Goal: Task Accomplishment & Management: Use online tool/utility

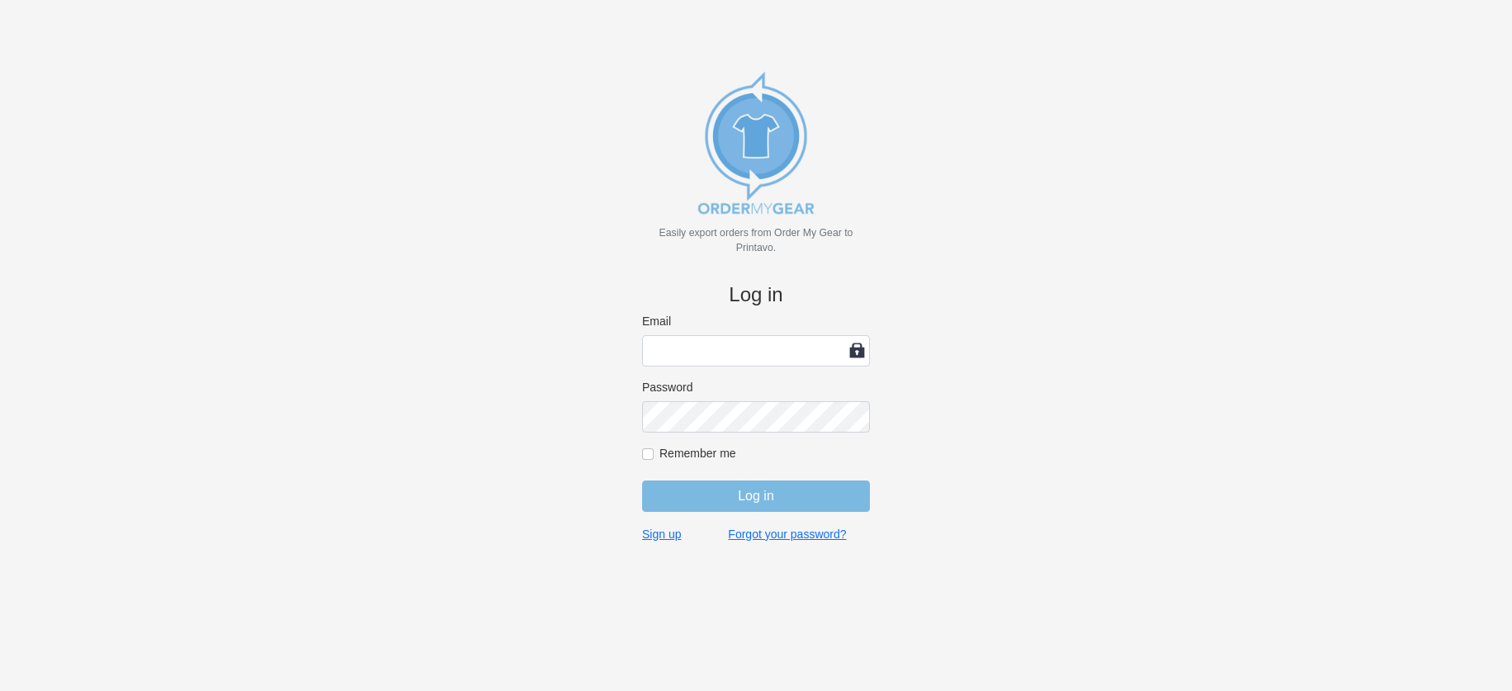
type input "[PERSON_NAME][EMAIL_ADDRESS][DOMAIN_NAME]"
click at [750, 493] on input "Log in" at bounding box center [756, 495] width 228 height 31
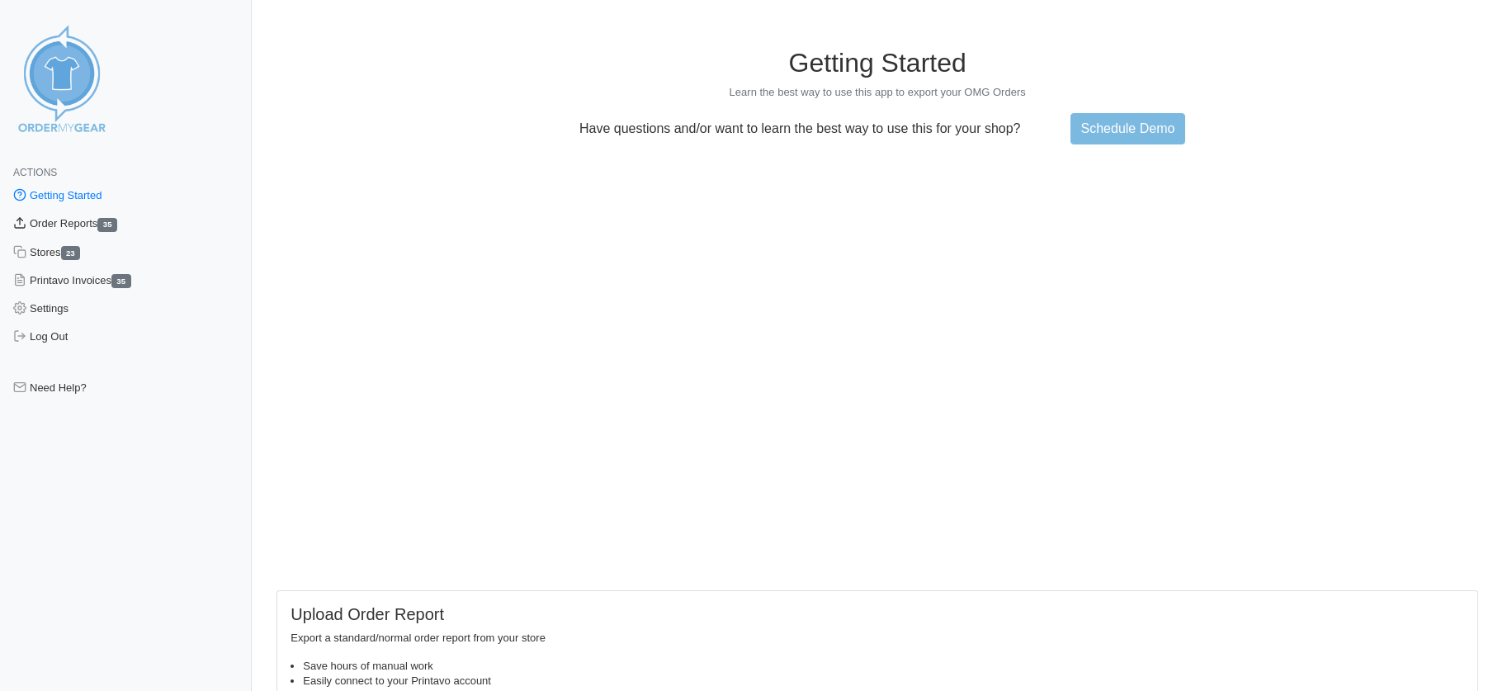
click at [73, 219] on link "Order Reports 35" at bounding box center [126, 224] width 252 height 28
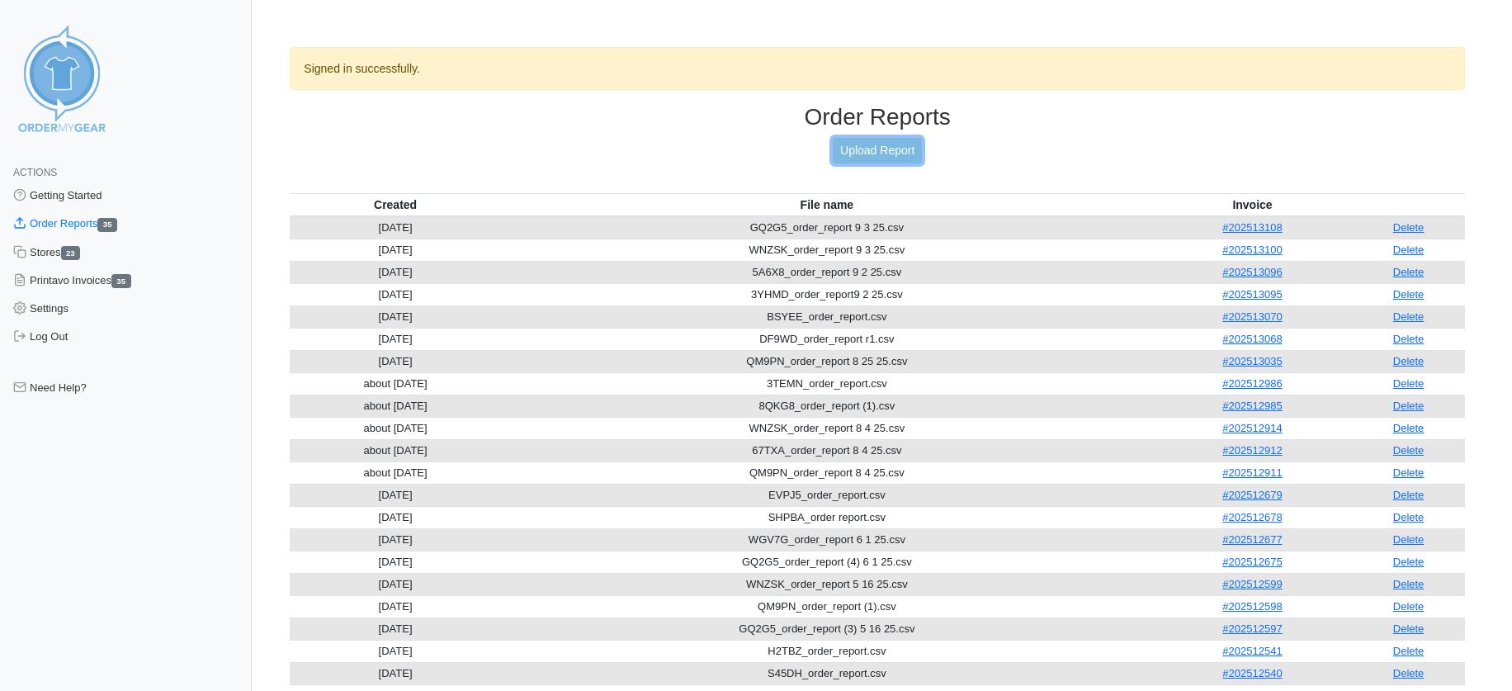
click at [864, 148] on link "Upload Report" at bounding box center [877, 151] width 89 height 26
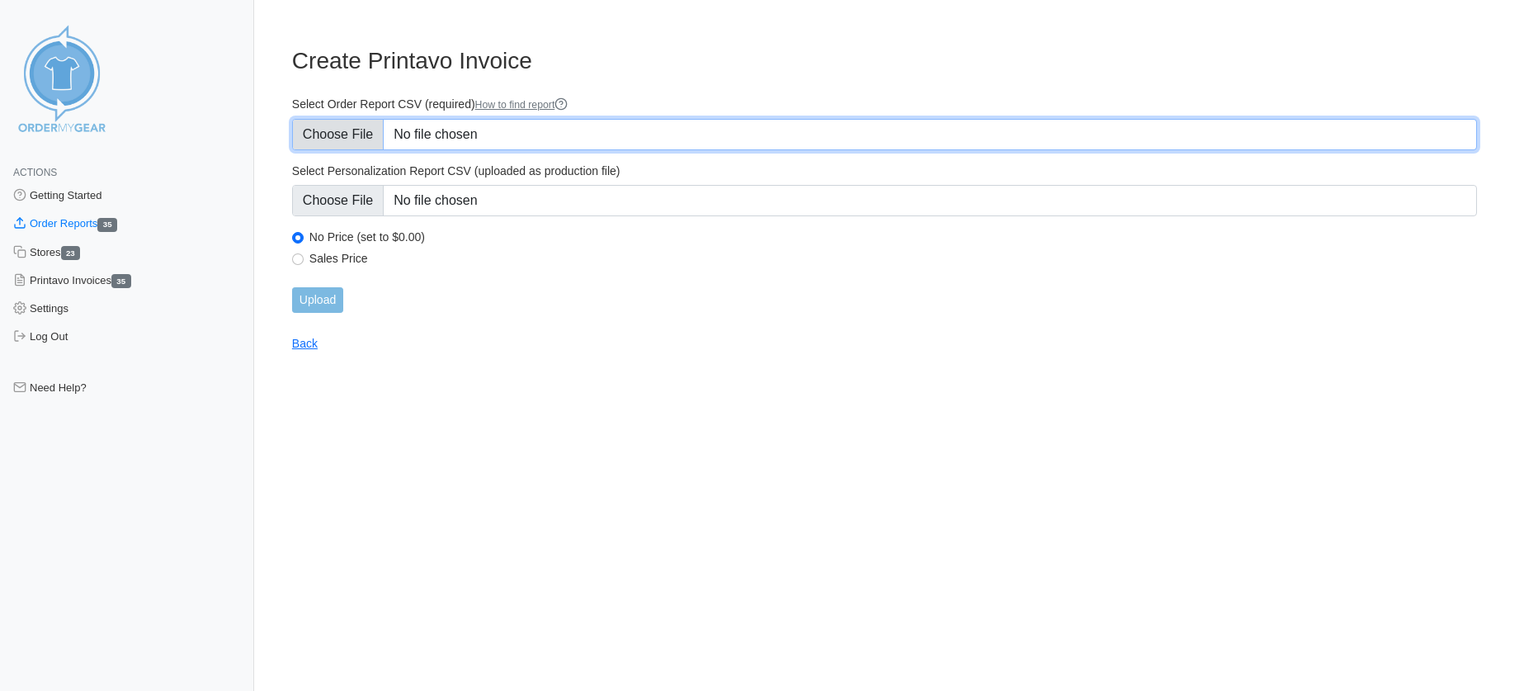
click at [516, 127] on input "Select Order Report CSV (required) How to find report" at bounding box center [884, 134] width 1185 height 31
type input "C:\fakepath\GQ2G5_order_report 9 19 25.csv"
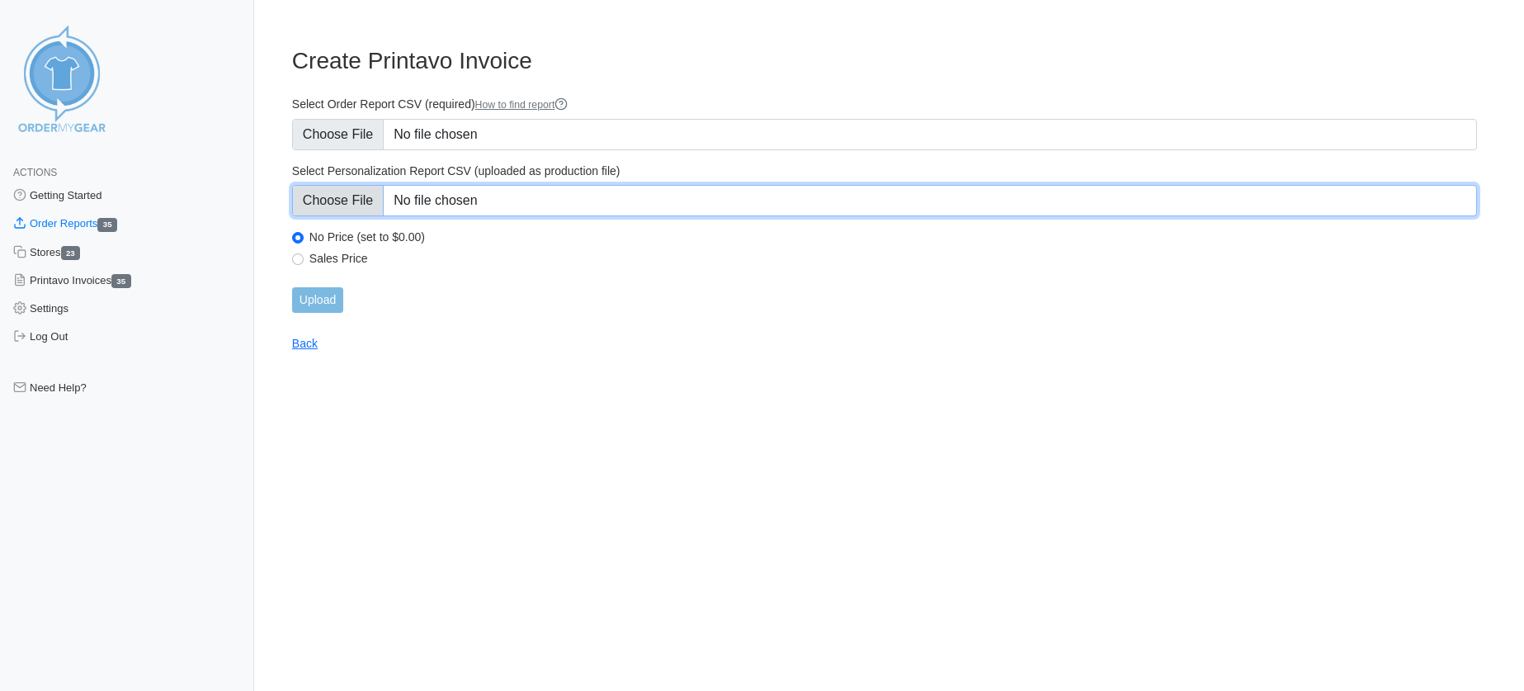
click at [504, 200] on input "Select Personalization Report CSV (uploaded as production file)" at bounding box center [884, 200] width 1185 height 31
type input "C:\fakepath\GQ2G5_personalization_report (2) 5 16 25.csv"
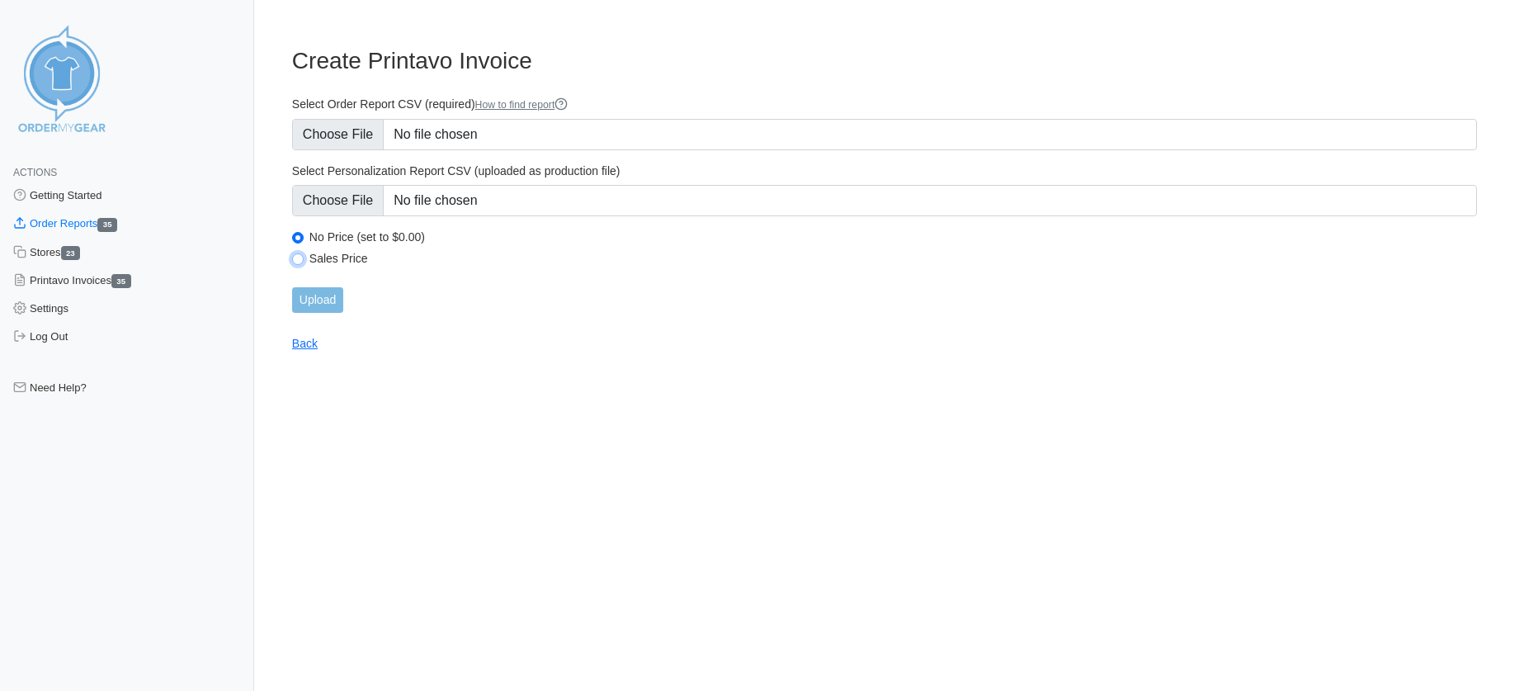
click at [299, 258] on input "Sales Price" at bounding box center [298, 259] width 12 height 12
radio input "true"
click at [311, 295] on input "Upload" at bounding box center [317, 300] width 51 height 26
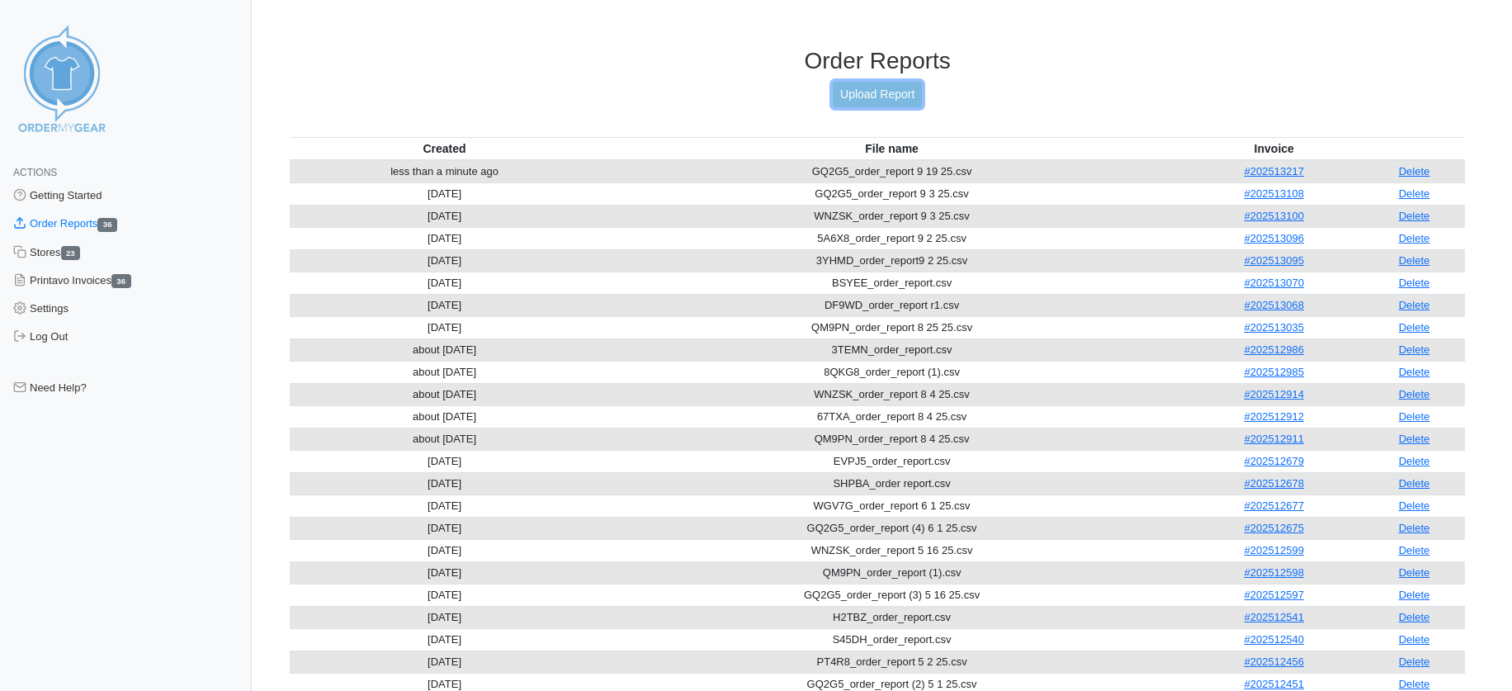
click at [874, 93] on link "Upload Report" at bounding box center [877, 95] width 89 height 26
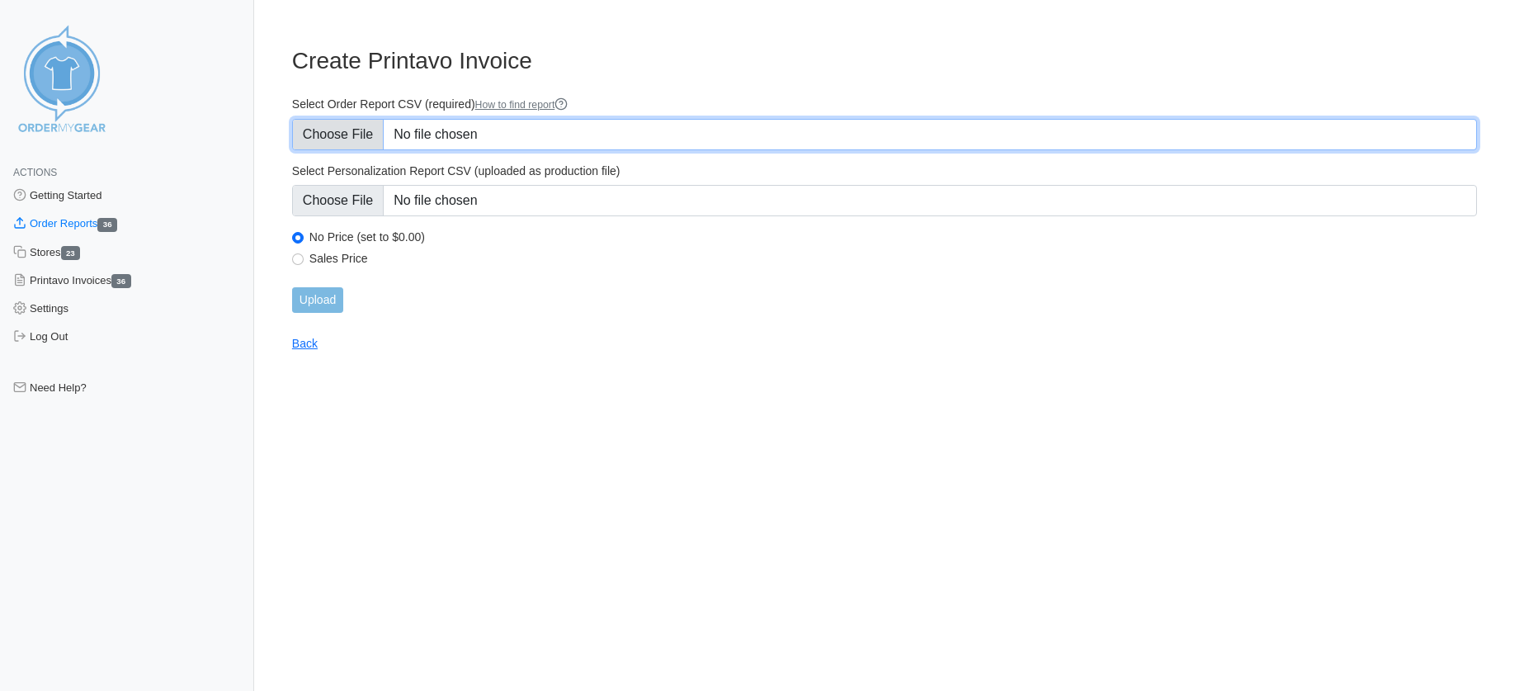
click at [346, 131] on input "Select Order Report CSV (required) How to find report" at bounding box center [884, 134] width 1185 height 31
type input "C:\fakepath\WNZSK_order_report 9 19 25.csv"
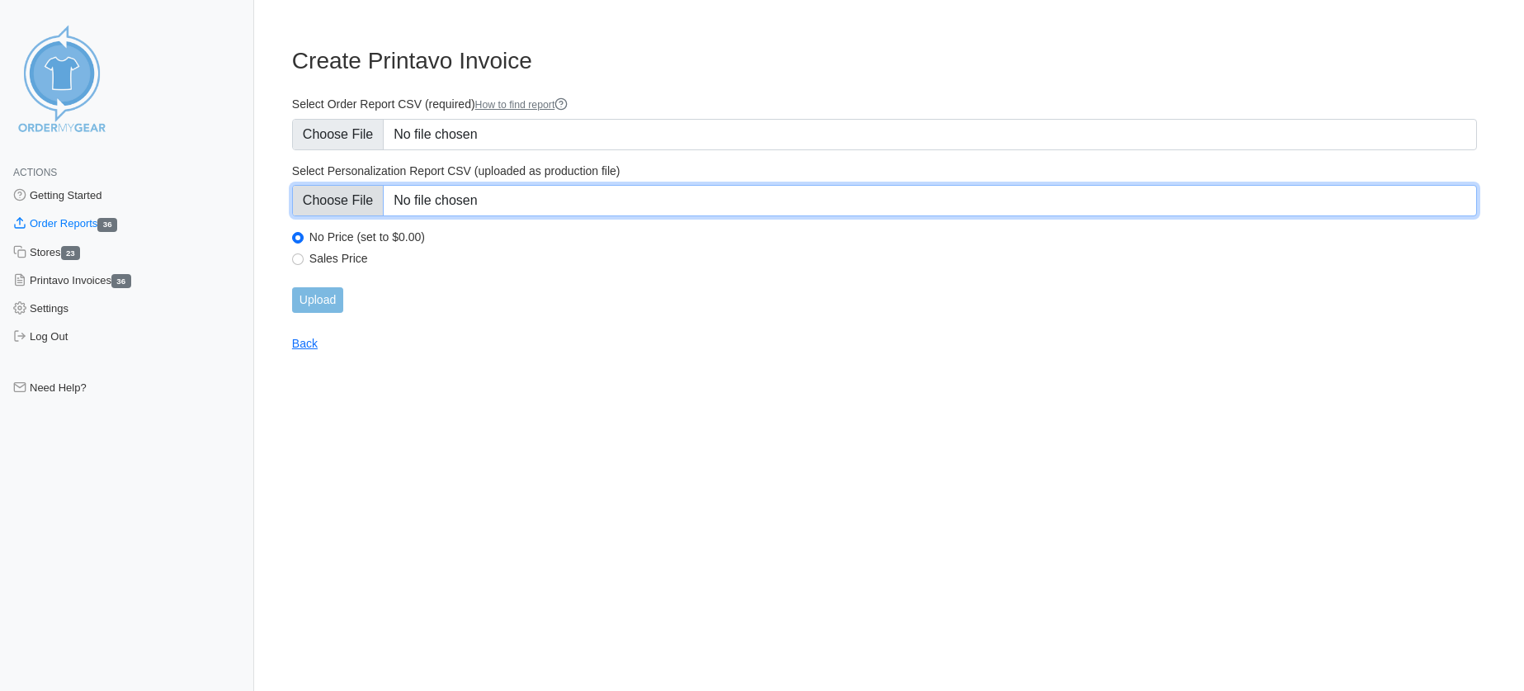
click at [415, 197] on input "Select Personalization Report CSV (uploaded as production file)" at bounding box center [884, 200] width 1185 height 31
type input "C:\fakepath\WNZSK_personalization_report.csv"
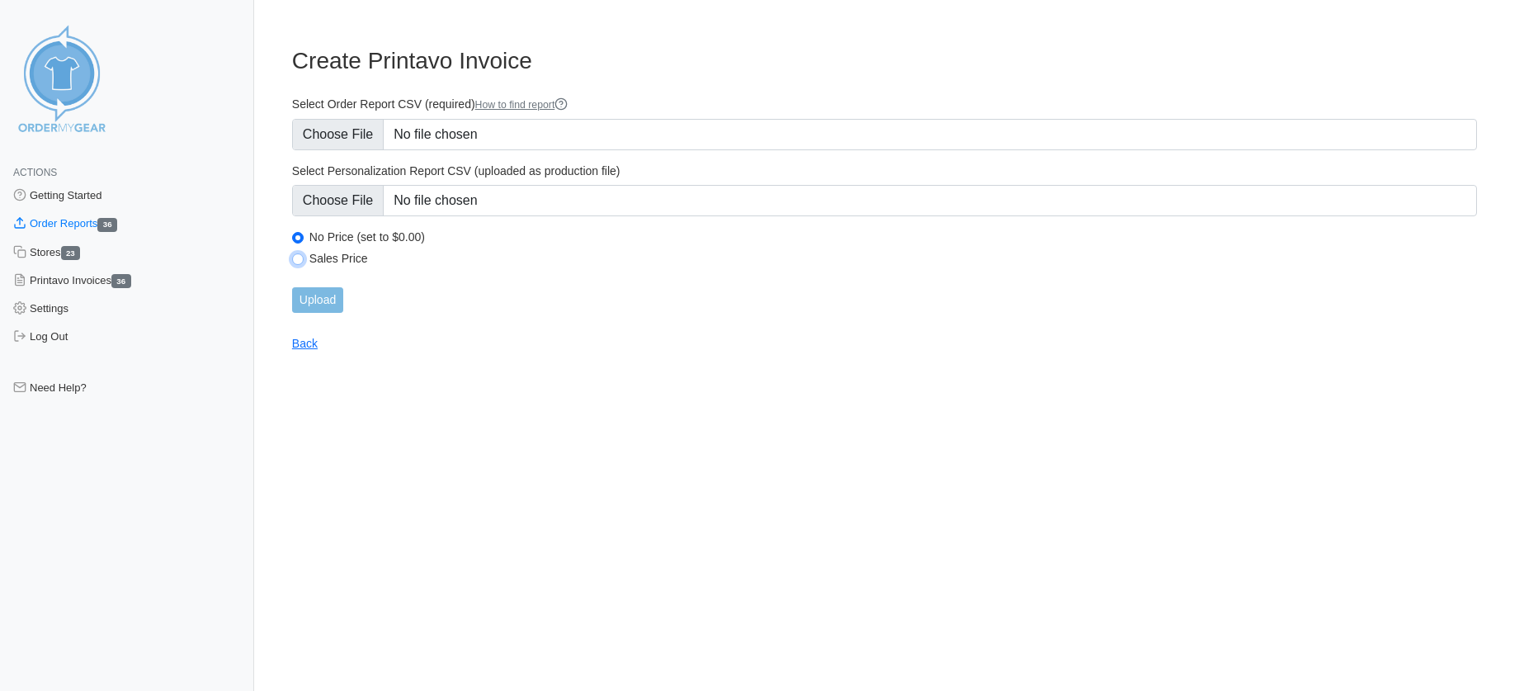
click at [295, 258] on input "Sales Price" at bounding box center [298, 259] width 12 height 12
radio input "true"
click at [314, 299] on input "Upload" at bounding box center [317, 300] width 51 height 26
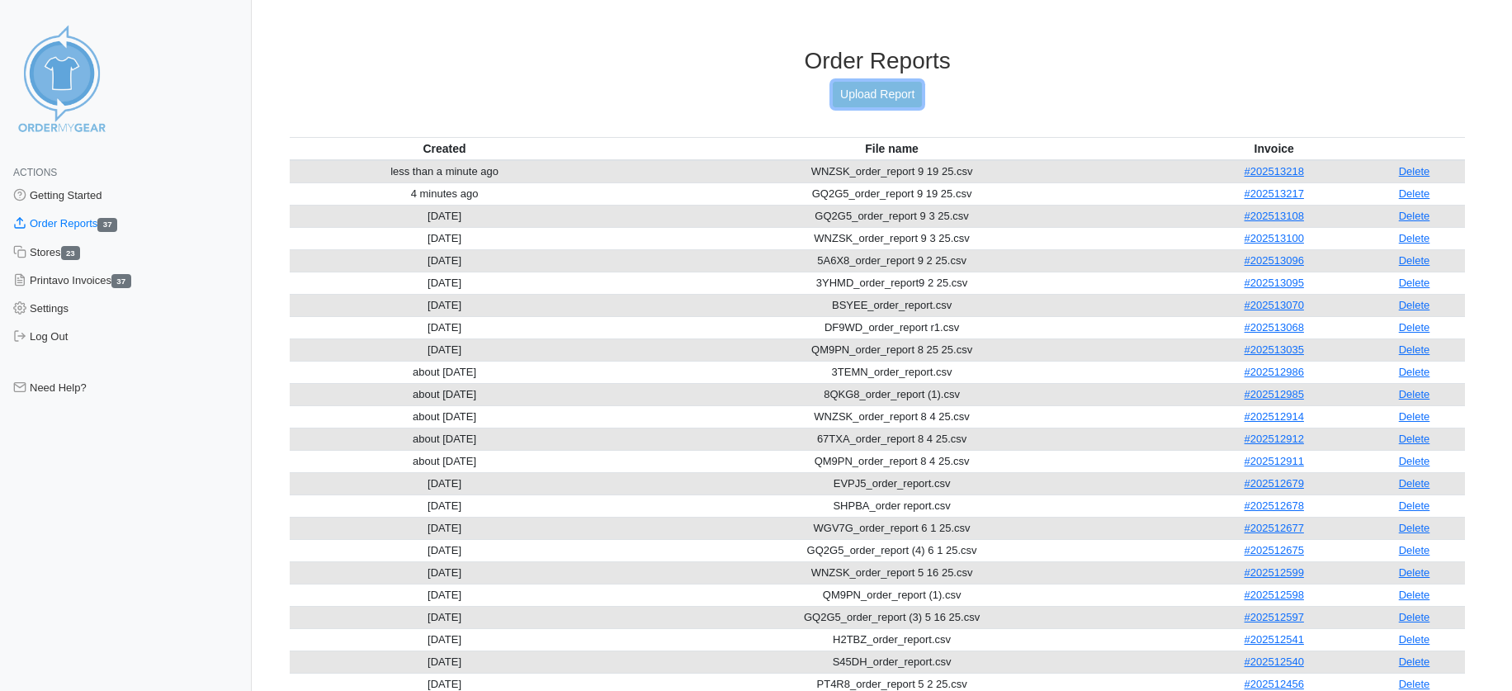
click at [861, 88] on link "Upload Report" at bounding box center [877, 95] width 89 height 26
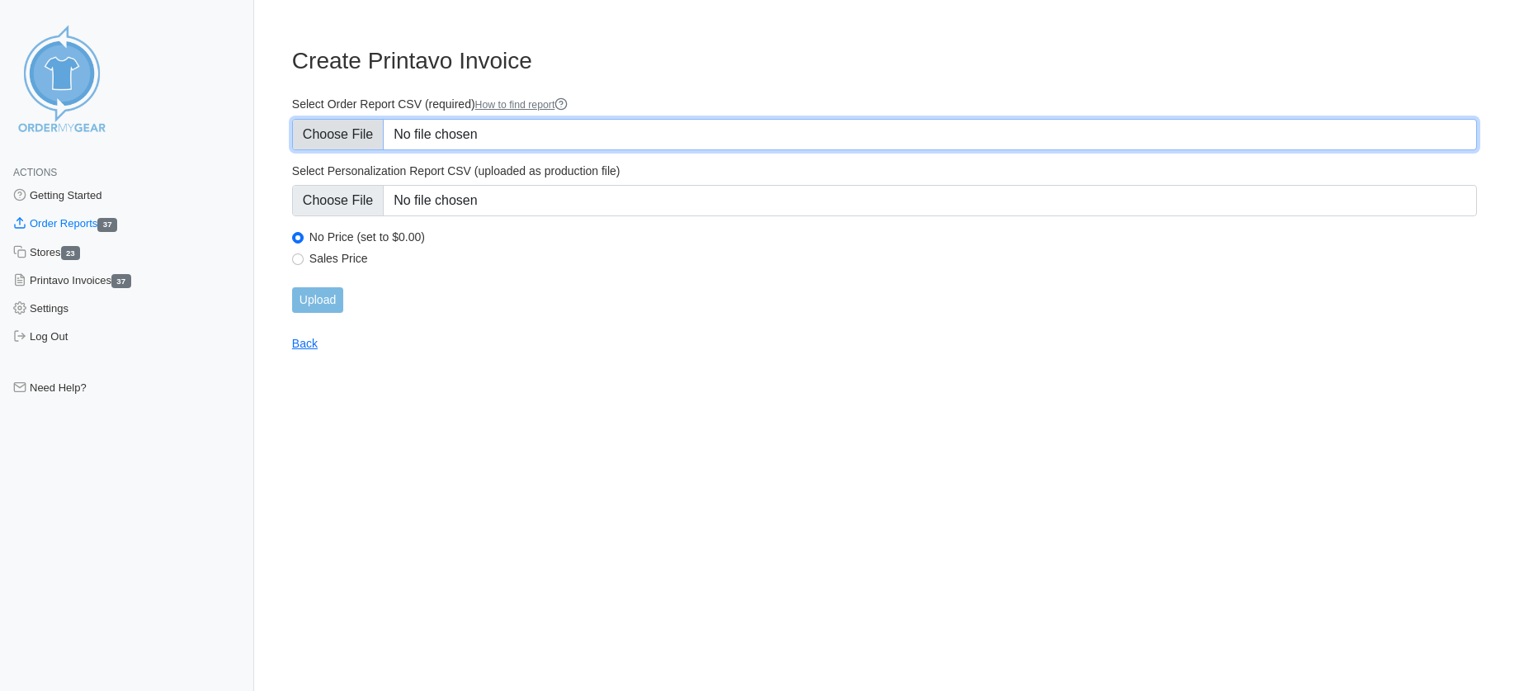
click at [354, 125] on input "Select Order Report CSV (required) How to find report" at bounding box center [884, 134] width 1185 height 31
type input "C:\fakepath\QM9PN_order_report 9 19 25.csv"
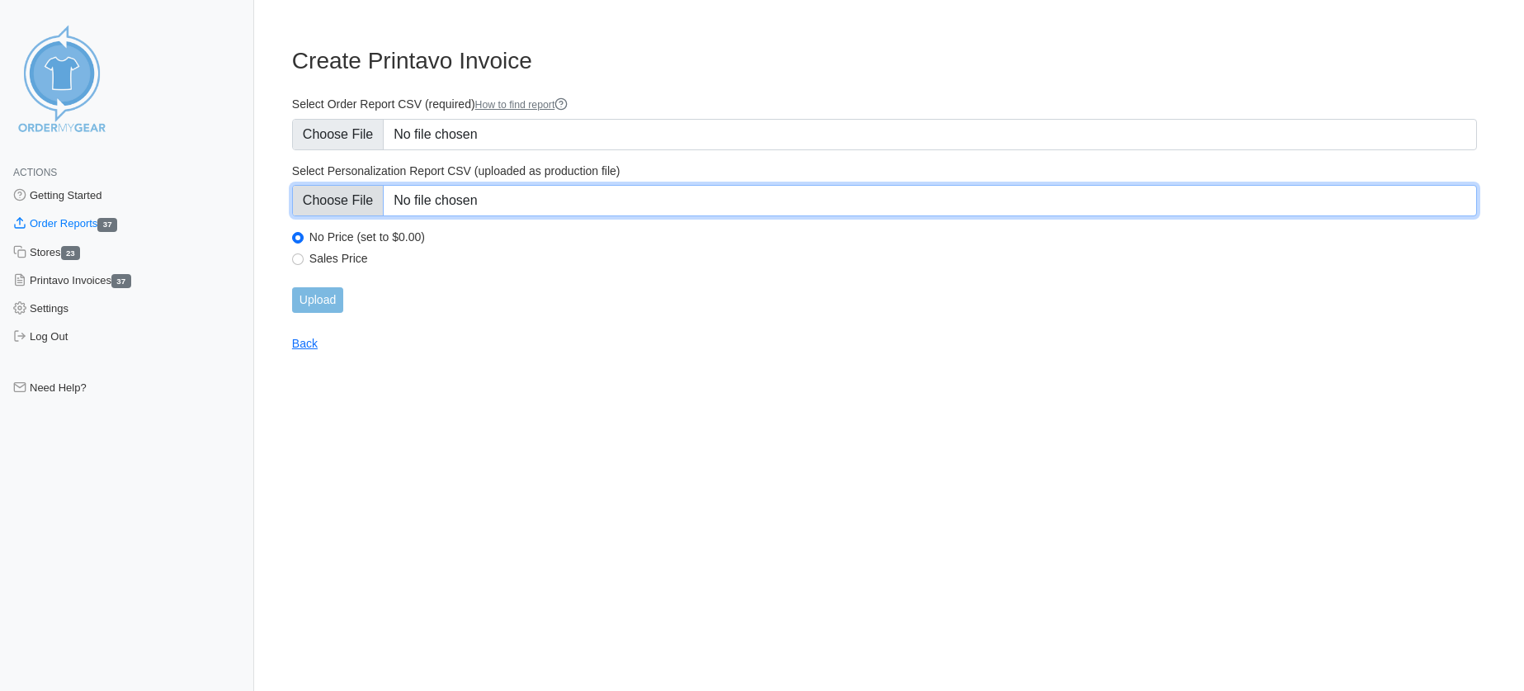
click at [370, 210] on input "Select Personalization Report CSV (uploaded as production file)" at bounding box center [884, 200] width 1185 height 31
type input "C:\fakepath\QM9PN_personalization_report 8 4 25.csv"
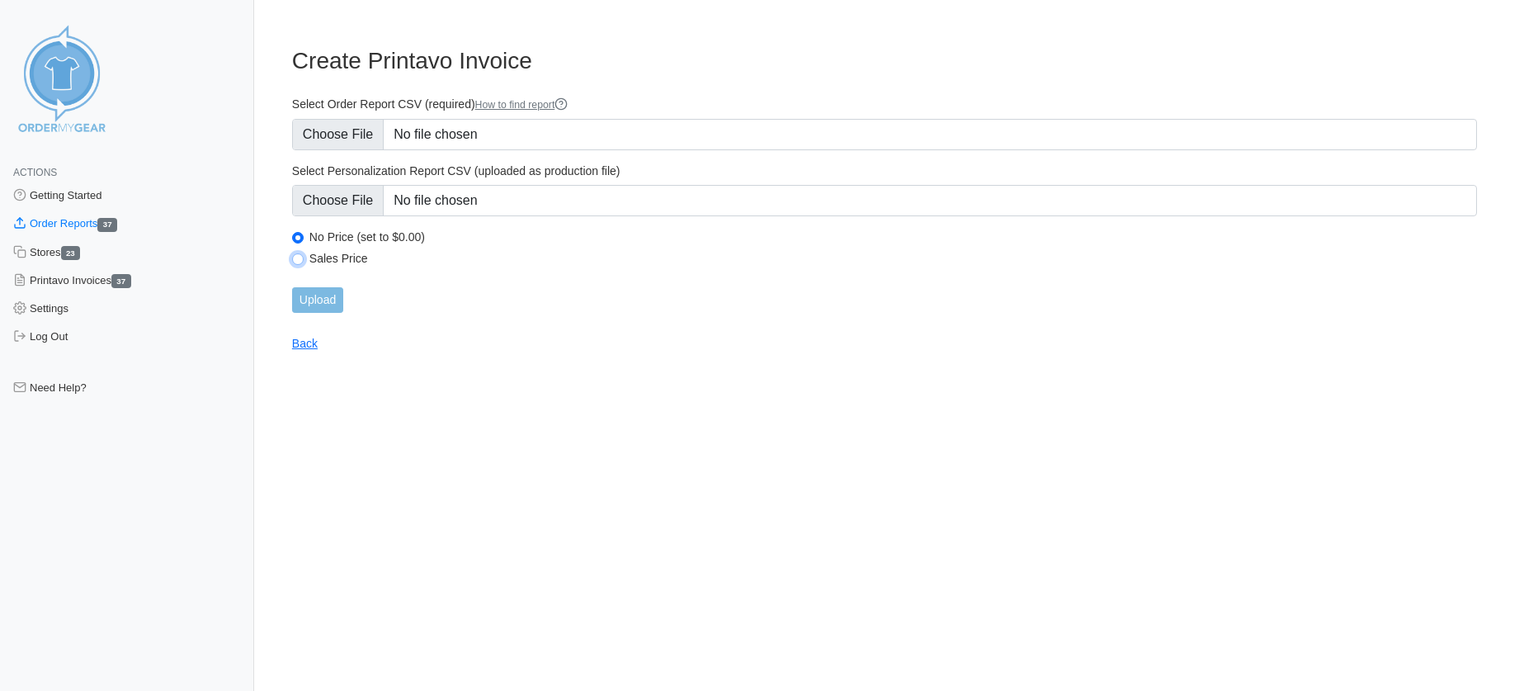
click at [303, 262] on input "Sales Price" at bounding box center [298, 259] width 12 height 12
radio input "true"
click at [328, 298] on input "Upload" at bounding box center [317, 300] width 51 height 26
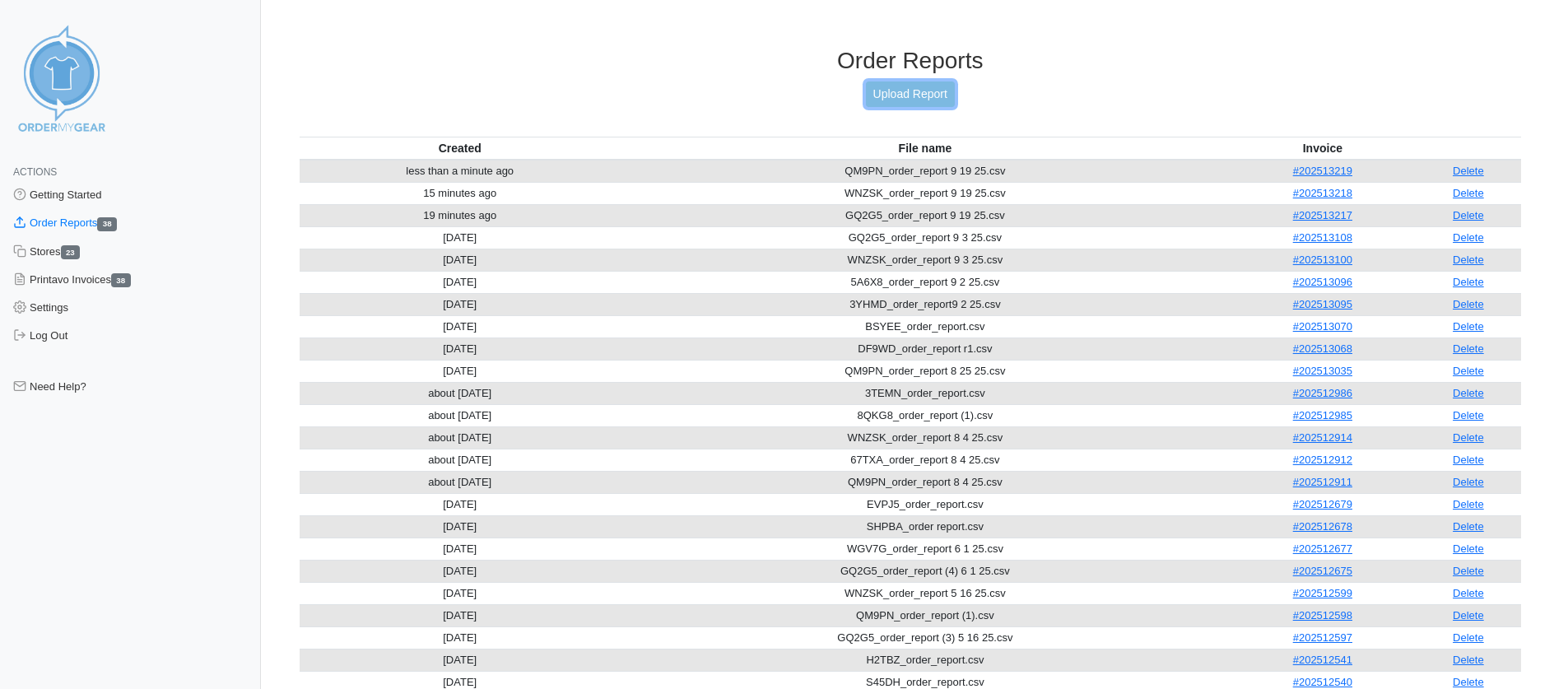
click at [890, 91] on link "Upload Report" at bounding box center [910, 95] width 89 height 26
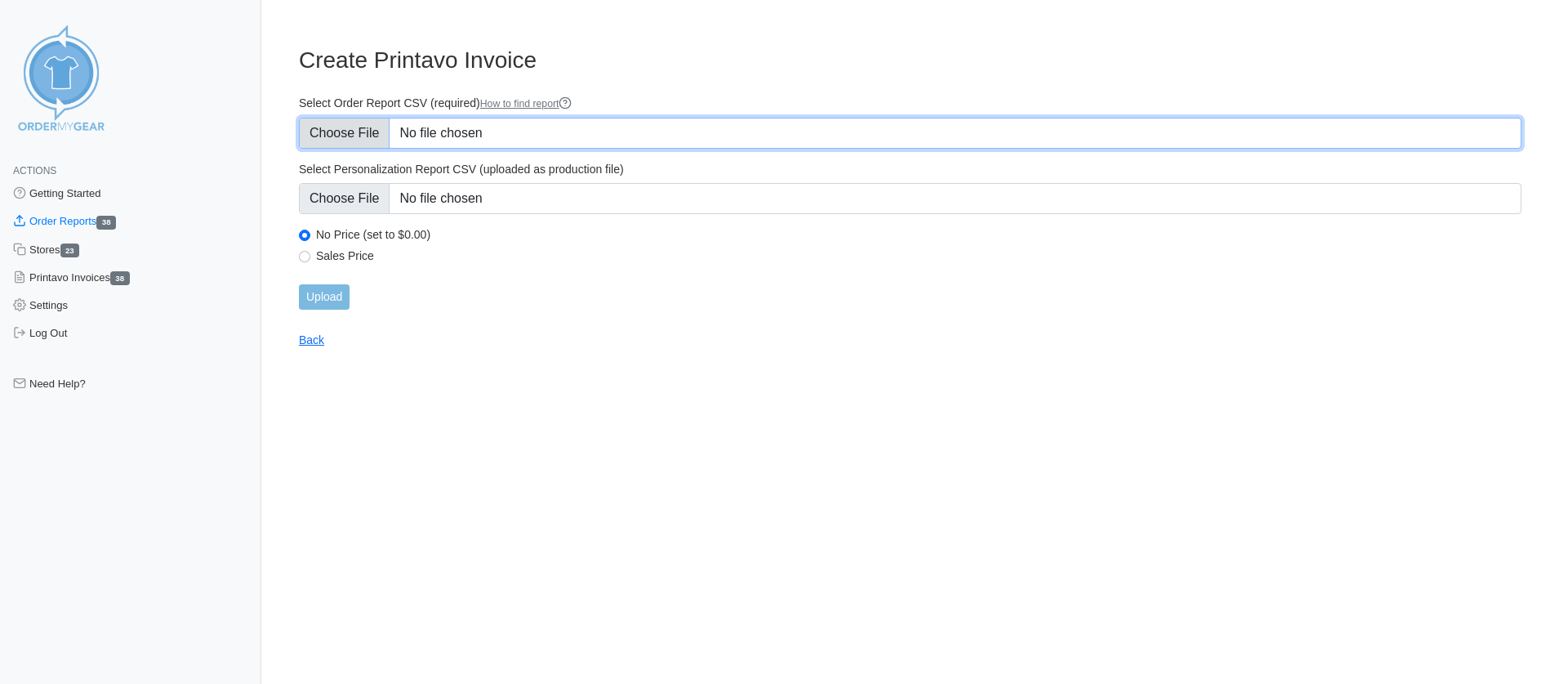
click at [371, 139] on input "Select Order Report CSV (required) How to find report" at bounding box center [910, 133] width 1223 height 31
type input "C:\fakepath\4K3WP_order_report 9 19 25.csv"
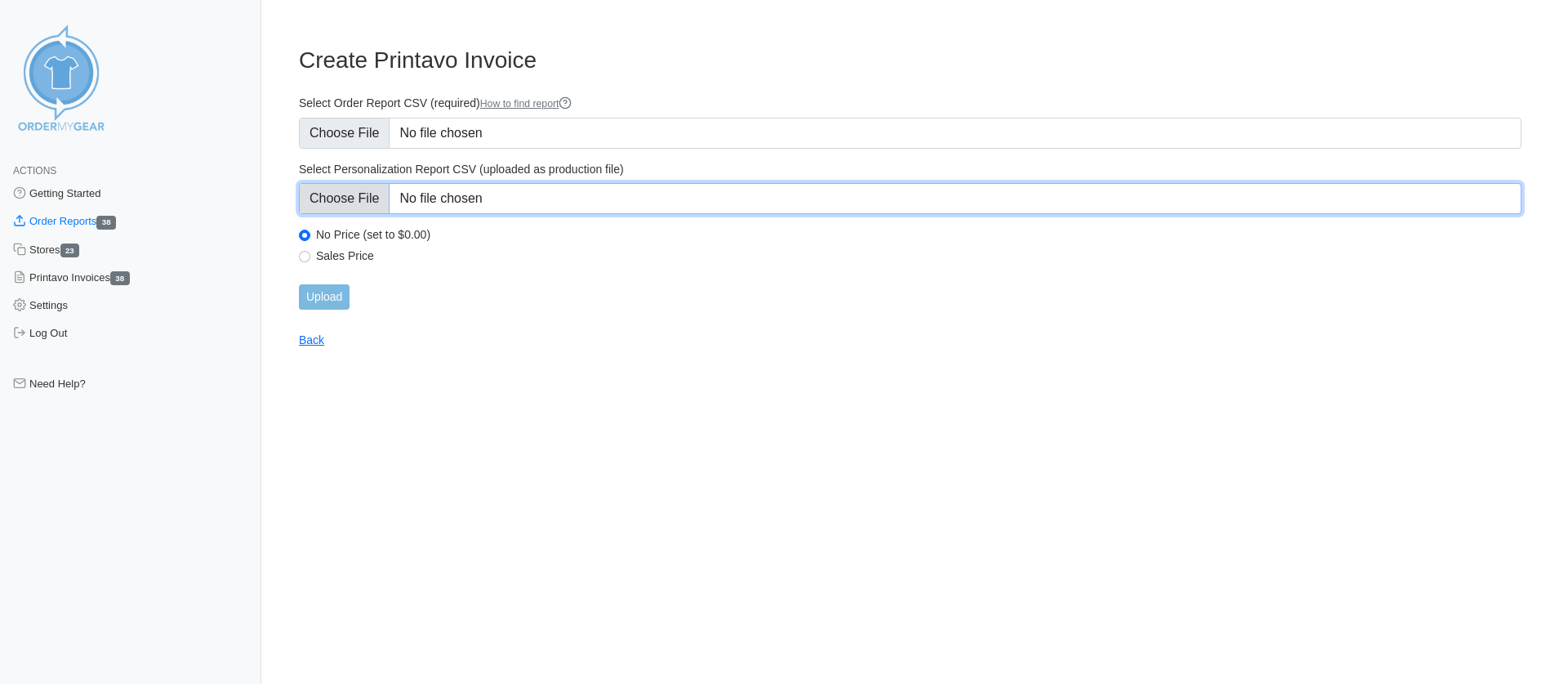
click at [356, 195] on input "Select Personalization Report CSV (uploaded as production file)" at bounding box center [910, 198] width 1223 height 31
type input "C:\fakepath\8QKG8_personalization_report.csv"
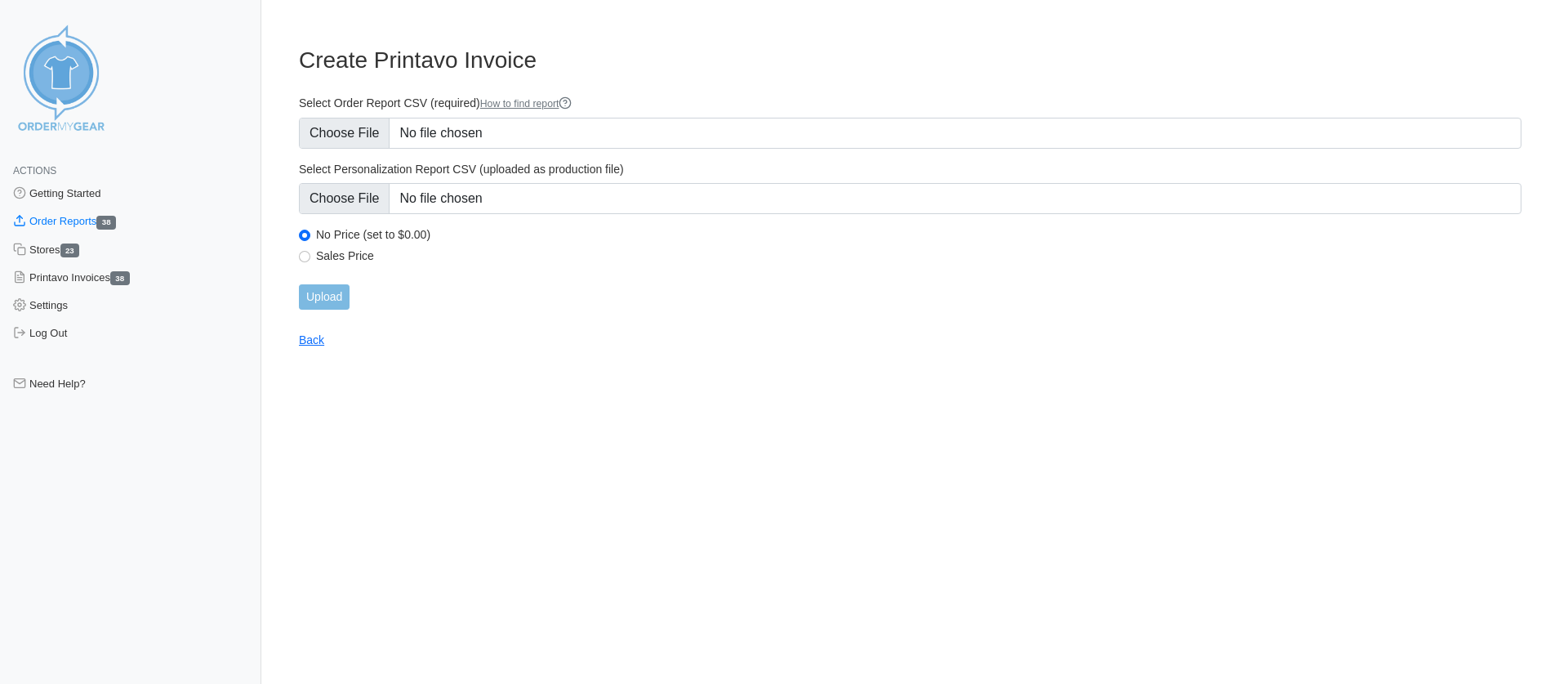
click at [349, 260] on label "Sales Price" at bounding box center [919, 255] width 1206 height 15
click at [311, 260] on input "Sales Price" at bounding box center [305, 256] width 12 height 12
radio input "true"
click at [332, 295] on input "Upload" at bounding box center [324, 297] width 50 height 26
